Goal: Task Accomplishment & Management: Manage account settings

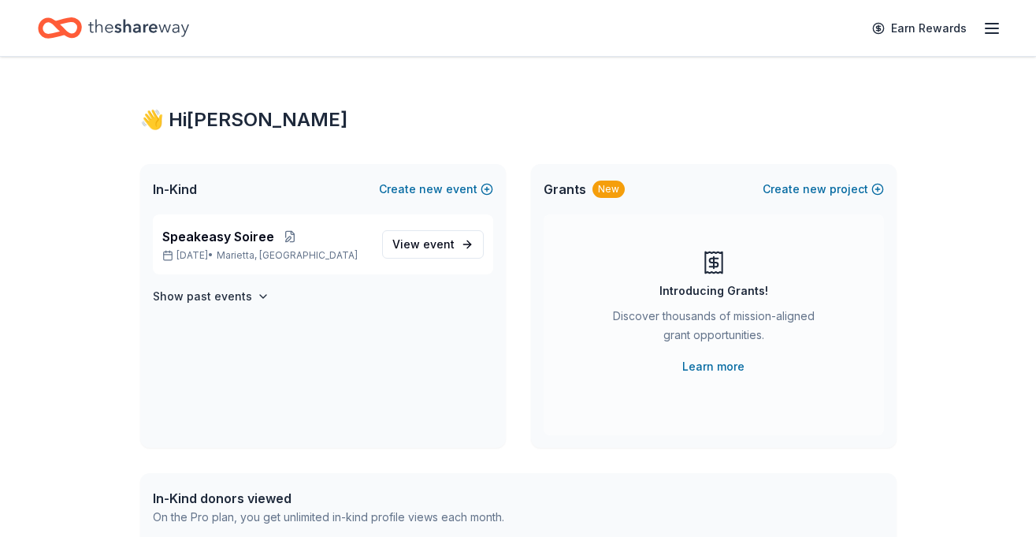
click at [996, 34] on icon "button" at bounding box center [992, 28] width 19 height 19
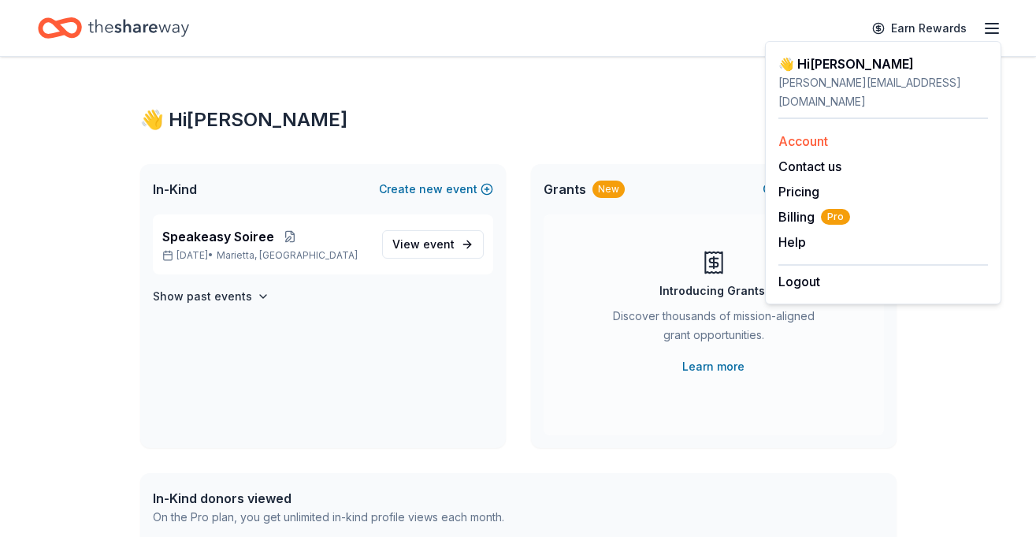
click at [814, 133] on link "Account" at bounding box center [803, 141] width 50 height 16
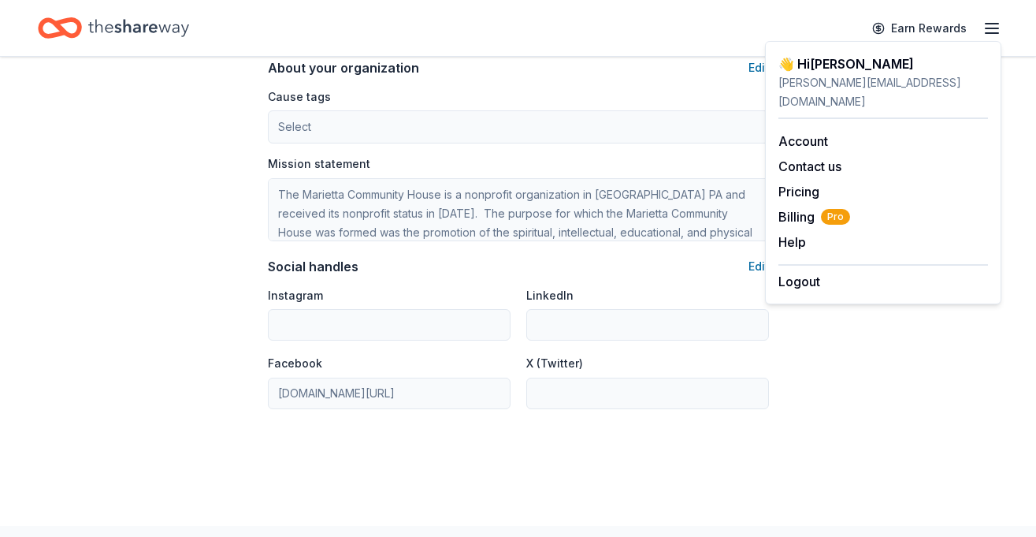
scroll to position [945, 0]
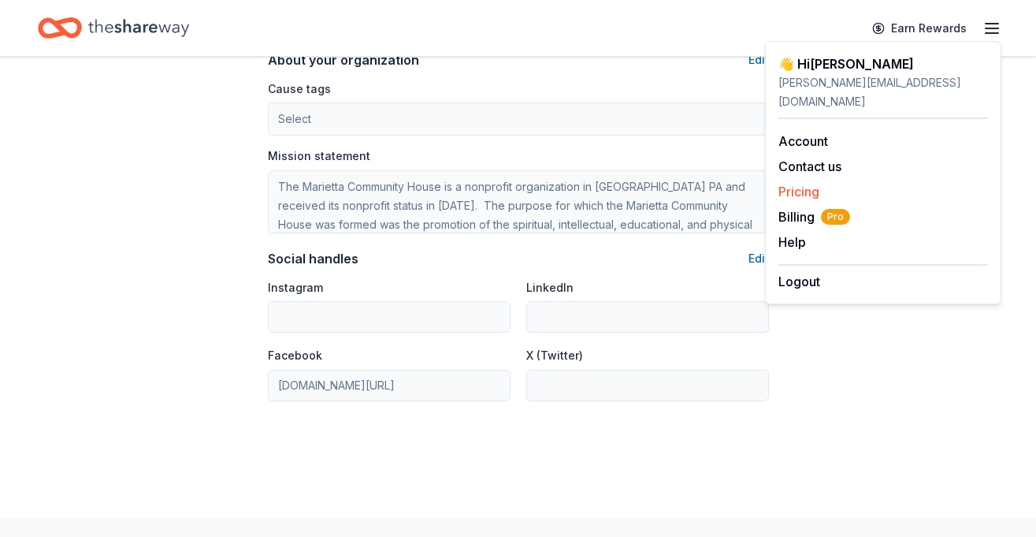
click at [804, 184] on link "Pricing" at bounding box center [798, 192] width 41 height 16
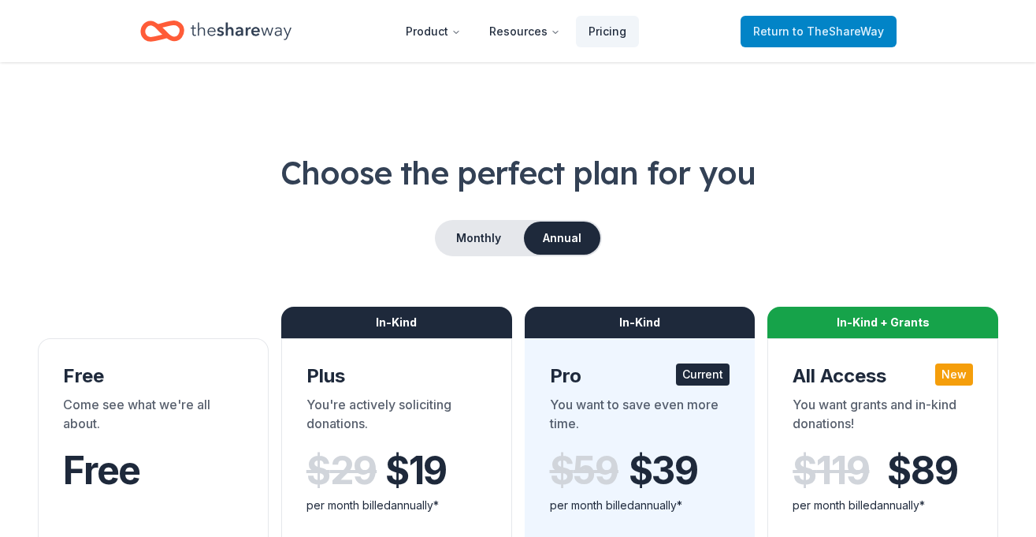
click at [802, 32] on span "to TheShareWay" at bounding box center [838, 30] width 91 height 13
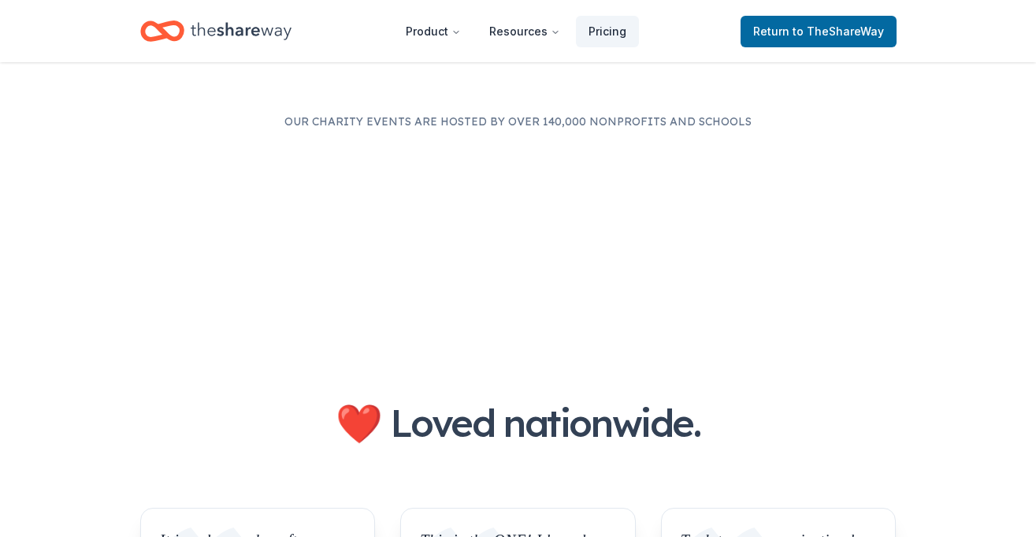
scroll to position [709, 0]
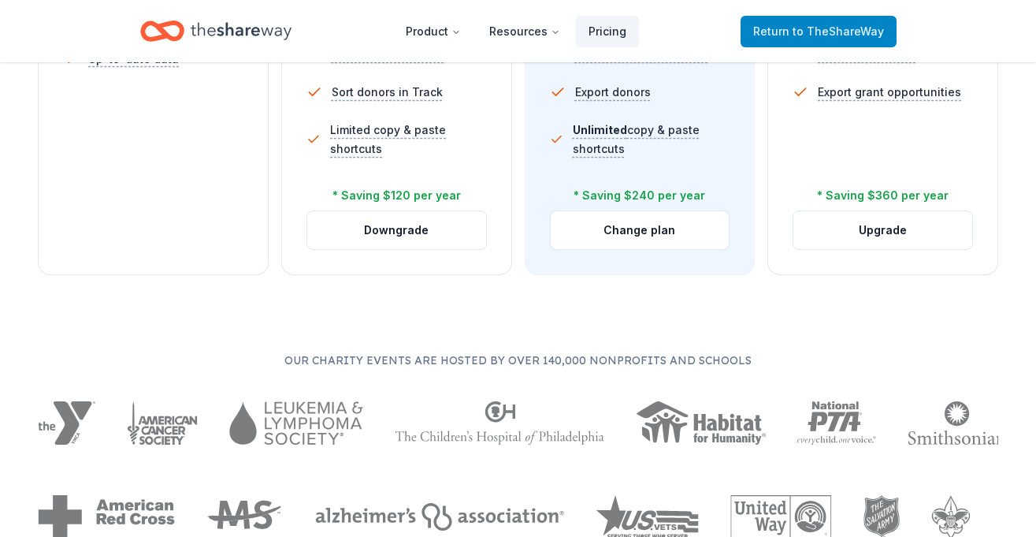
click at [782, 32] on span "Return to TheShareWay" at bounding box center [818, 31] width 131 height 19
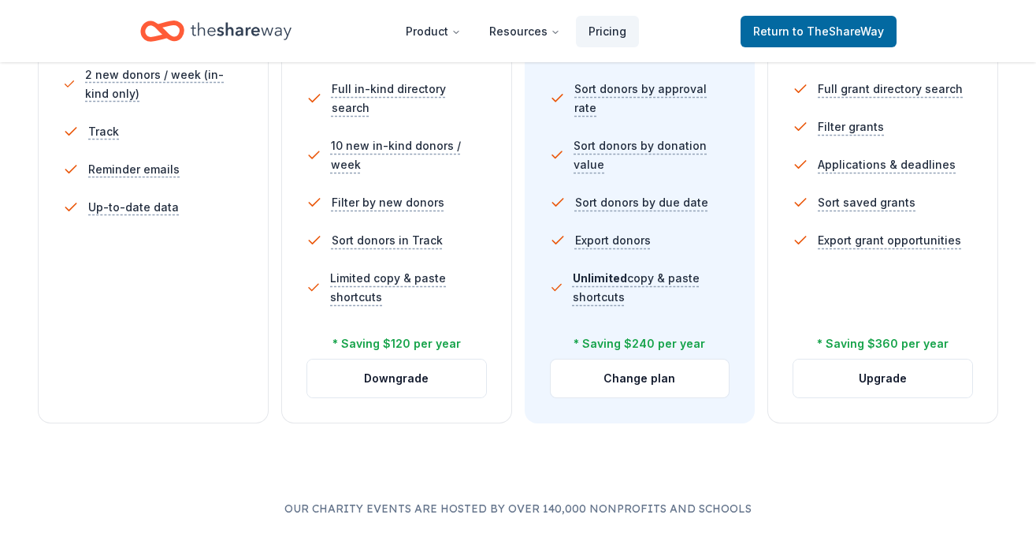
scroll to position [552, 0]
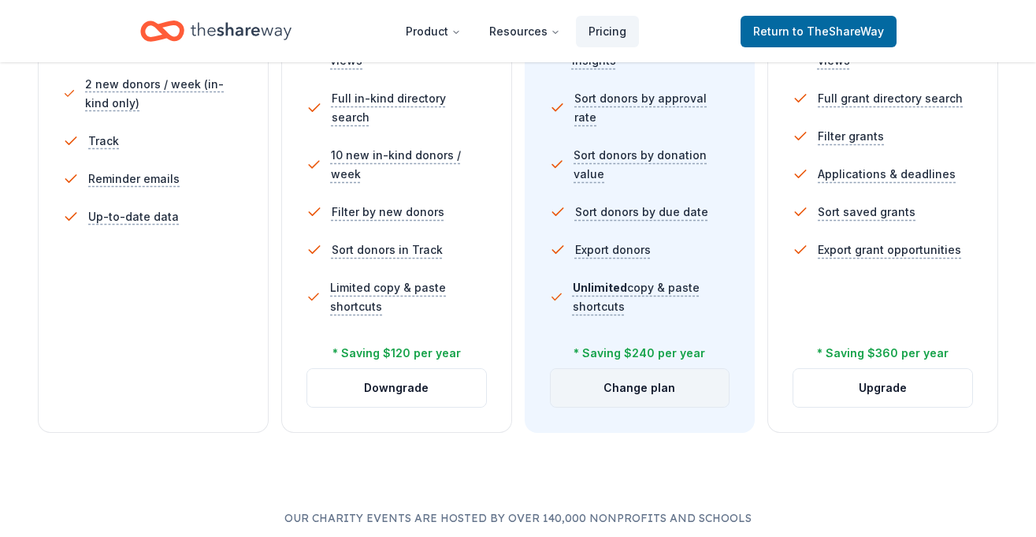
click at [666, 393] on button "Change plan" at bounding box center [640, 388] width 179 height 38
